Goal: Task Accomplishment & Management: Use online tool/utility

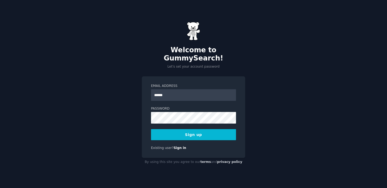
type input "**********"
click at [207, 129] on button "Sign up" at bounding box center [193, 134] width 85 height 11
click at [200, 131] on button "Sign up" at bounding box center [193, 134] width 85 height 11
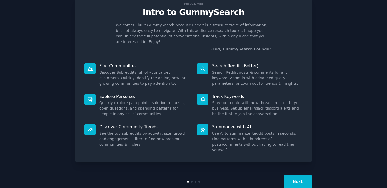
scroll to position [18, 0]
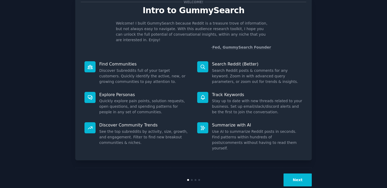
click at [294, 174] on button "Next" at bounding box center [298, 180] width 28 height 13
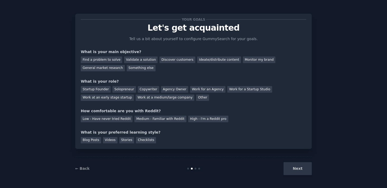
click at [294, 169] on div "Next" at bounding box center [272, 168] width 79 height 13
click at [296, 168] on div "Next" at bounding box center [272, 168] width 79 height 13
click at [300, 169] on div "Next" at bounding box center [272, 168] width 79 height 13
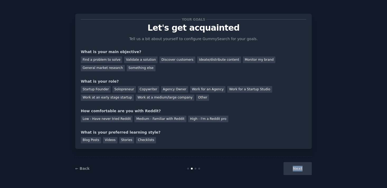
click at [300, 169] on div "Next" at bounding box center [272, 168] width 79 height 13
click at [166, 61] on div "Discover customers" at bounding box center [178, 60] width 36 height 7
click at [197, 88] on div "Work for an Agency" at bounding box center [207, 89] width 35 height 7
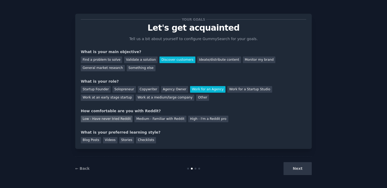
click at [99, 121] on div "Low - Have never tried Reddit" at bounding box center [107, 119] width 52 height 7
click at [134, 119] on div "Medium - Familiar with Reddit" at bounding box center [160, 119] width 52 height 7
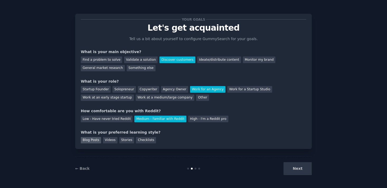
click at [90, 139] on div "Blog Posts" at bounding box center [91, 140] width 20 height 7
click at [294, 171] on button "Next" at bounding box center [298, 168] width 28 height 13
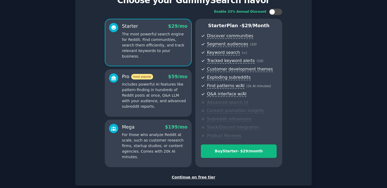
scroll to position [34, 0]
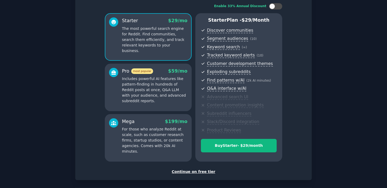
click at [194, 172] on div "Continue on free tier" at bounding box center [194, 172] width 226 height 6
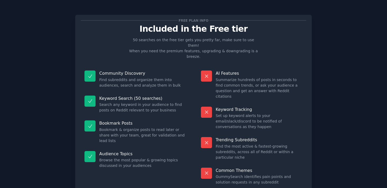
scroll to position [1, 0]
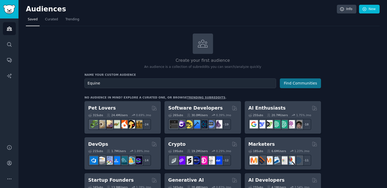
type input "Equine"
click at [292, 84] on button "Find Communities" at bounding box center [300, 83] width 41 height 10
